Goal: Find specific page/section: Find specific page/section

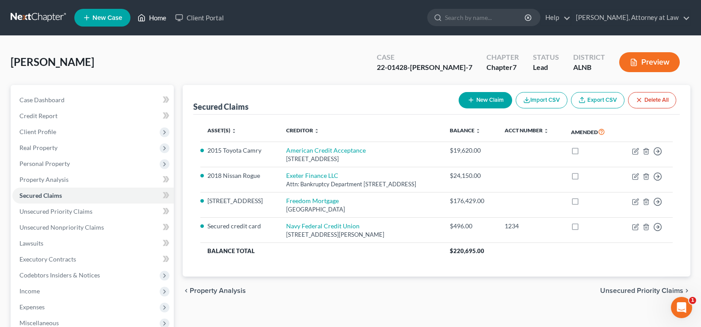
click at [155, 21] on link "Home" at bounding box center [152, 18] width 38 height 16
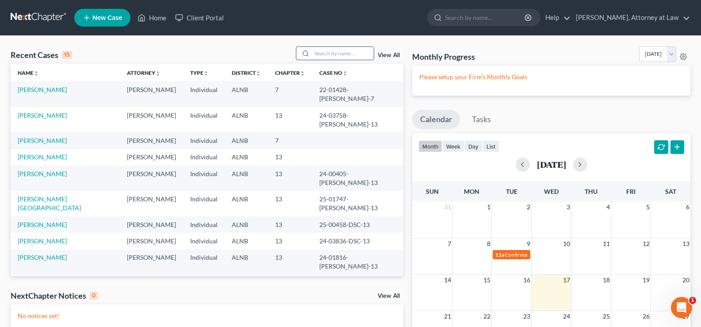
click at [320, 47] on input "search" at bounding box center [343, 53] width 62 height 13
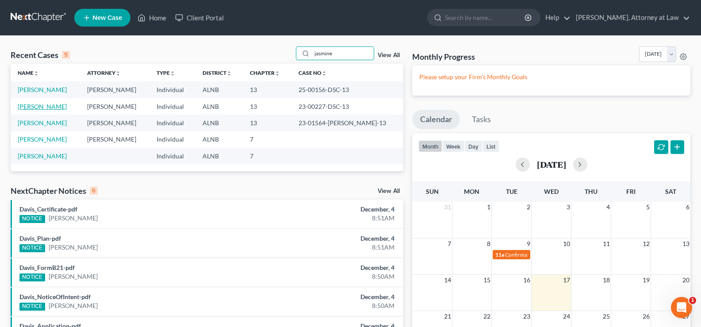
type input "jasmine"
click at [36, 105] on link "[PERSON_NAME]" at bounding box center [42, 107] width 49 height 8
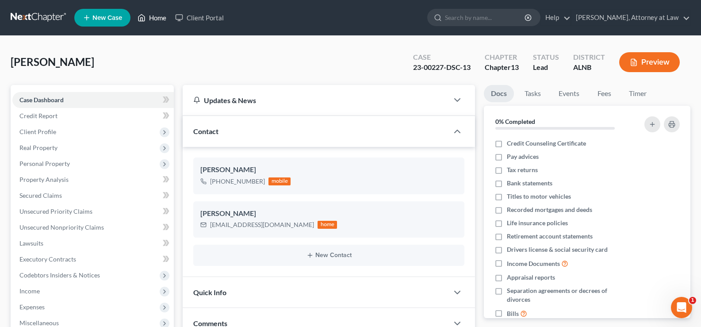
click at [158, 15] on link "Home" at bounding box center [152, 18] width 38 height 16
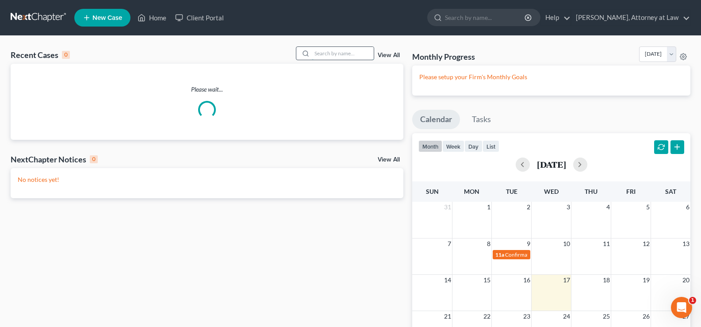
click at [357, 56] on input "search" at bounding box center [343, 53] width 62 height 13
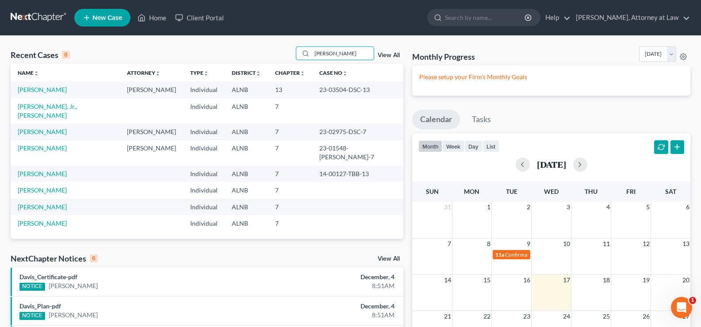
drag, startPoint x: 330, startPoint y: 54, endPoint x: 287, endPoint y: 53, distance: 42.5
click at [294, 53] on div "Recent Cases 8 [PERSON_NAME] View All" at bounding box center [207, 54] width 393 height 17
type input "j"
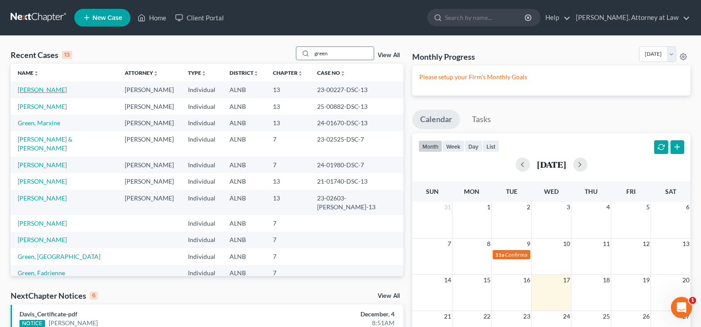
type input "green"
click at [41, 90] on link "[PERSON_NAME]" at bounding box center [42, 90] width 49 height 8
